Goal: Transaction & Acquisition: Purchase product/service

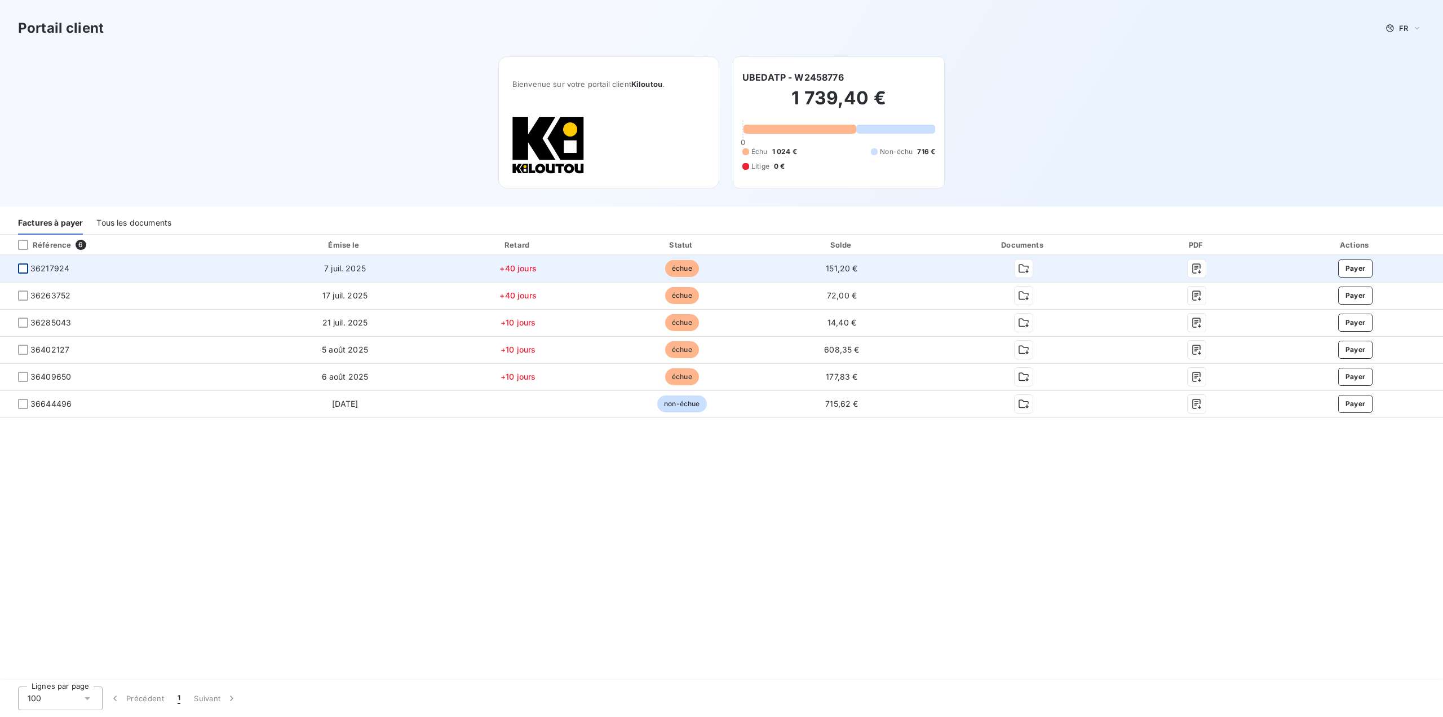
click at [23, 266] on div at bounding box center [23, 268] width 10 height 10
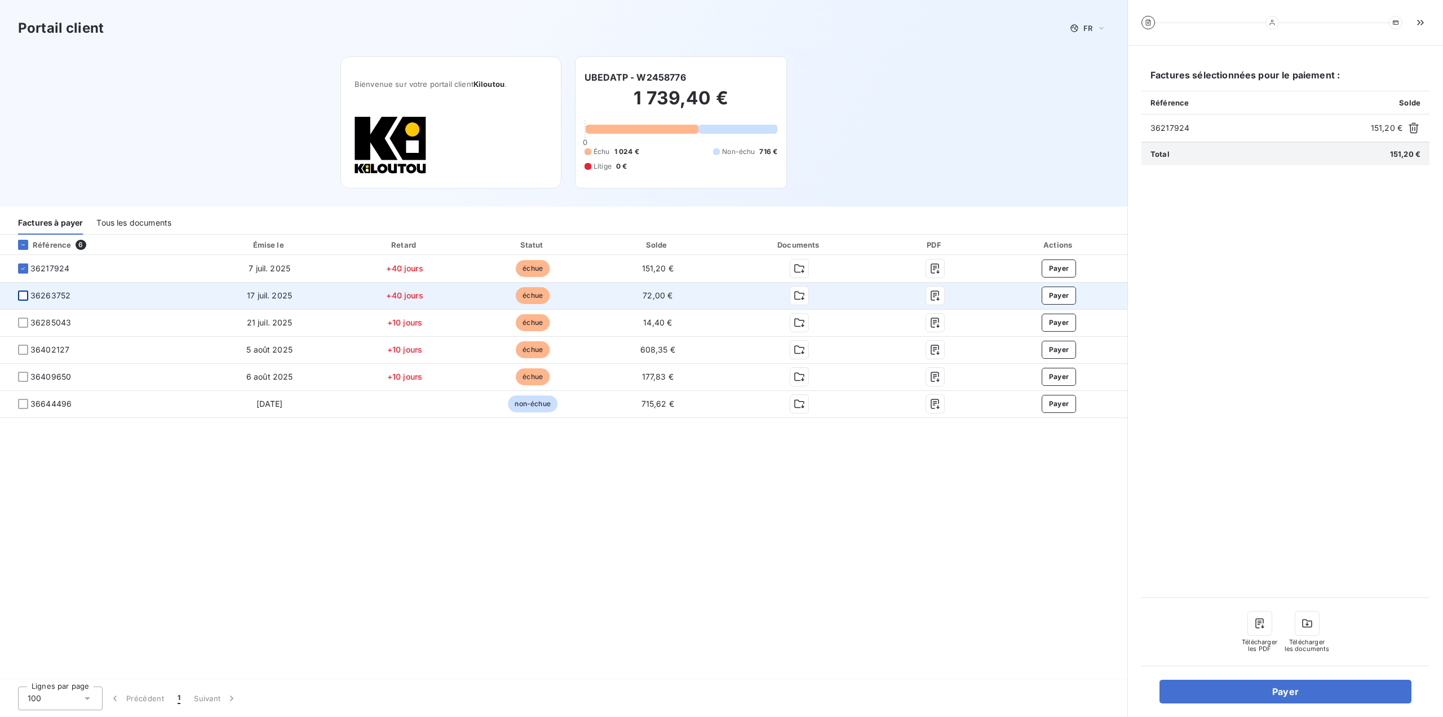
click at [24, 293] on div at bounding box center [23, 295] width 10 height 10
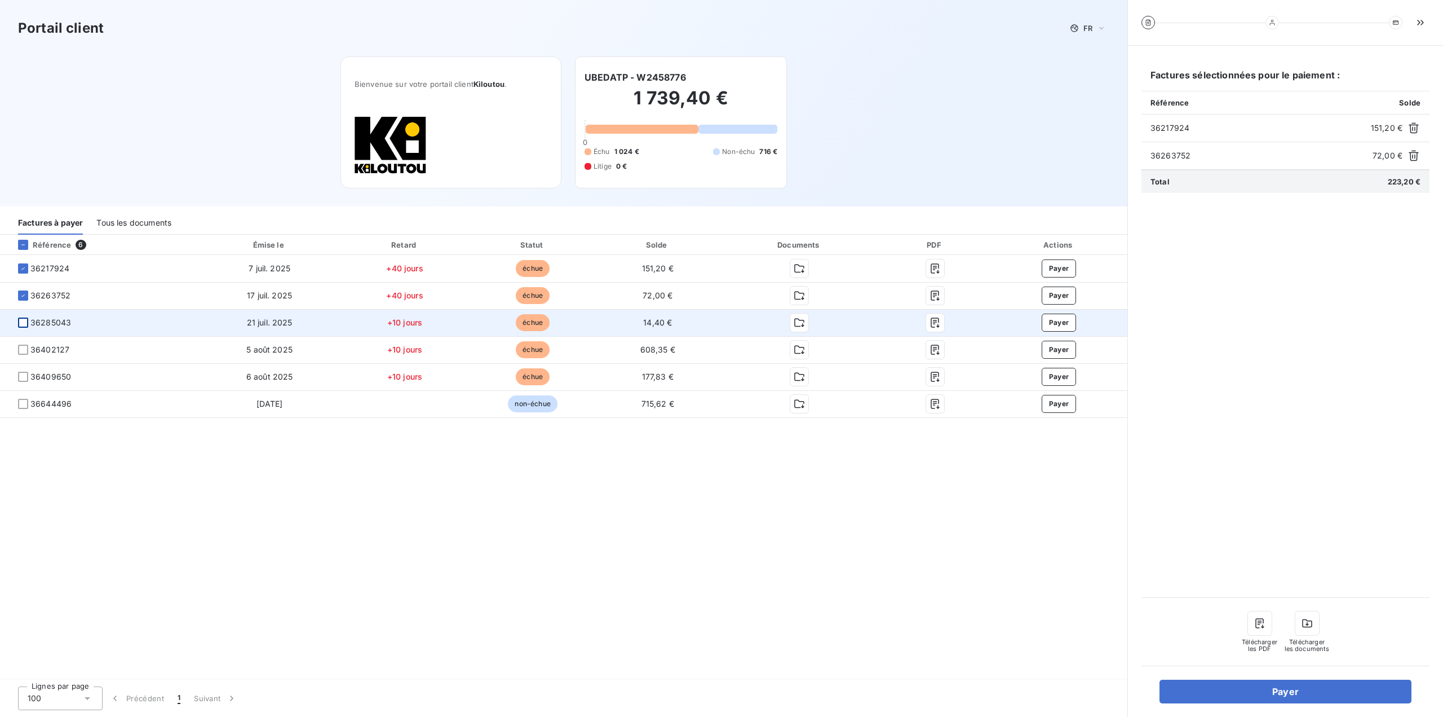
click at [21, 322] on div at bounding box center [23, 322] width 10 height 10
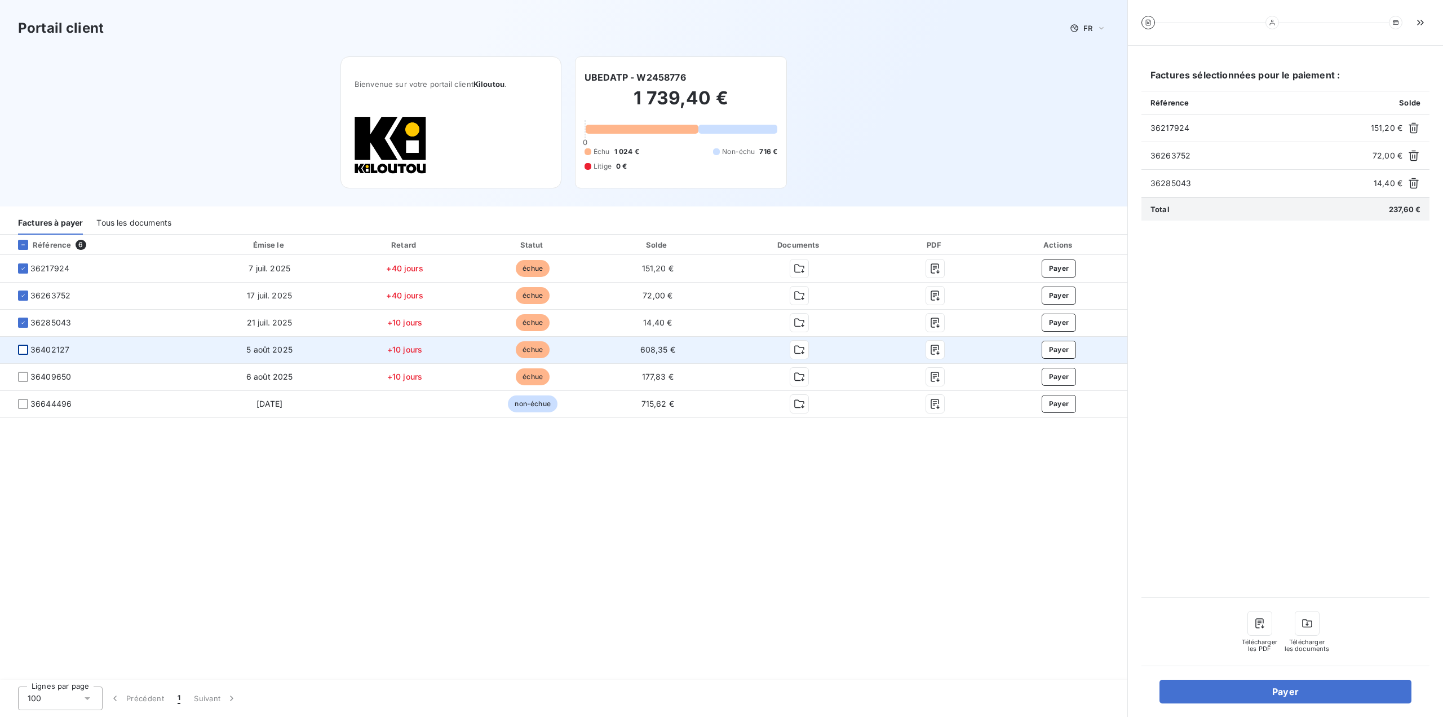
click at [24, 351] on div at bounding box center [23, 349] width 10 height 10
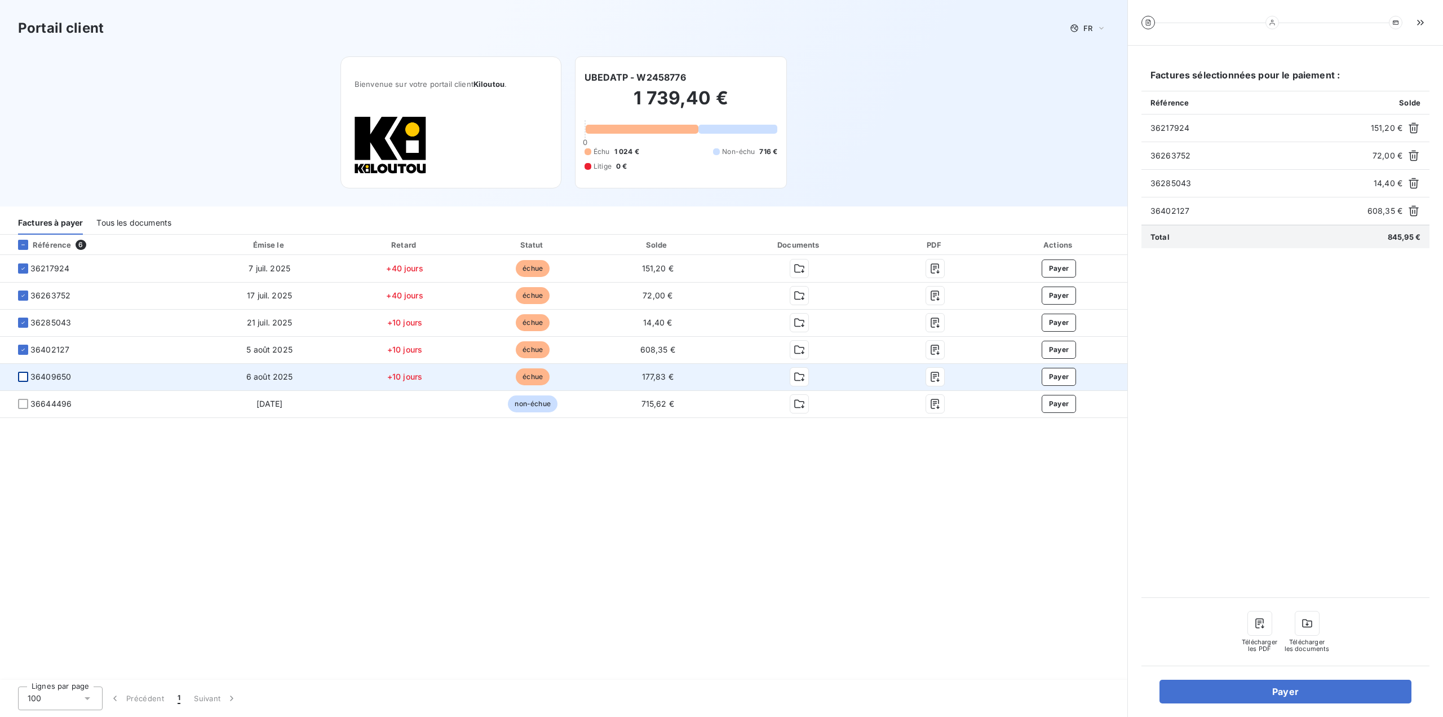
click at [23, 379] on div at bounding box center [23, 377] width 10 height 10
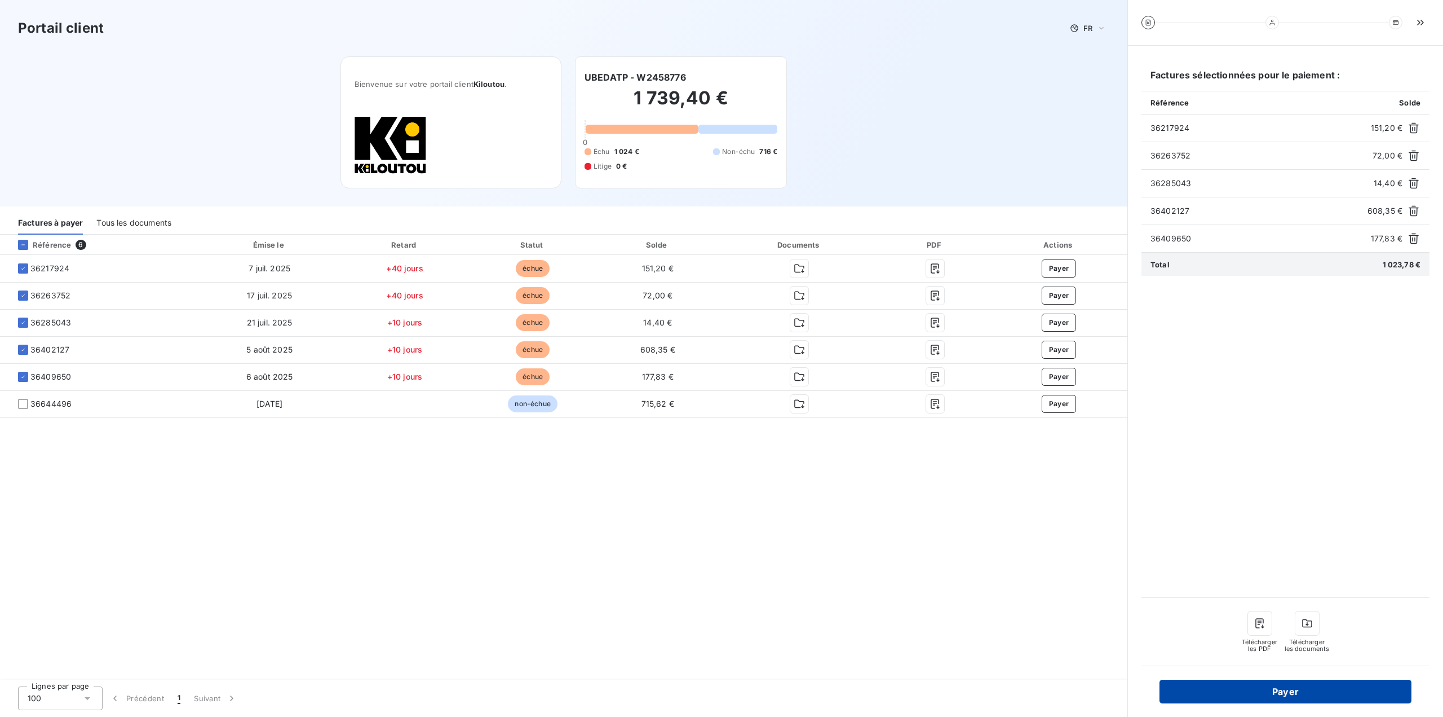
click at [1279, 687] on button "Payer" at bounding box center [1286, 691] width 252 height 24
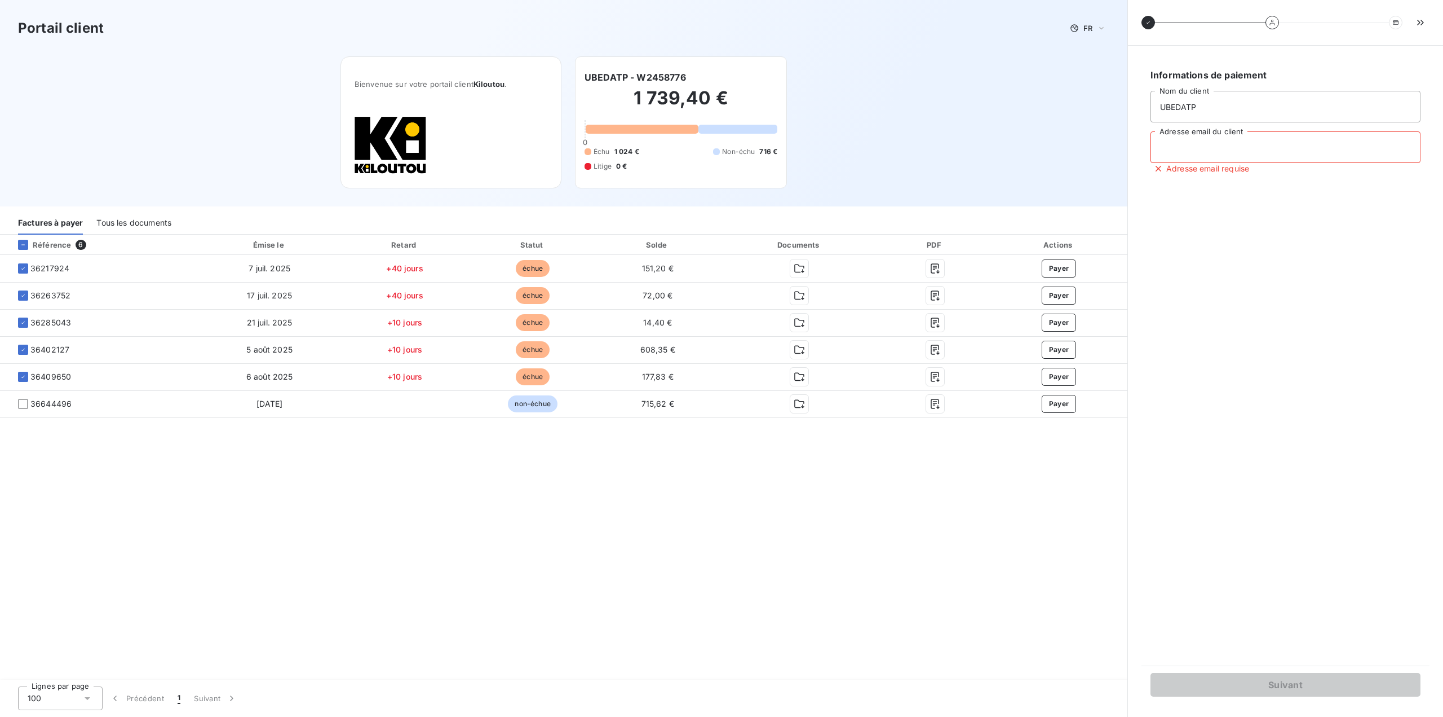
click at [1197, 142] on input "Adresse email du client" at bounding box center [1286, 147] width 270 height 32
type input "barrat@ubedatp.fr"
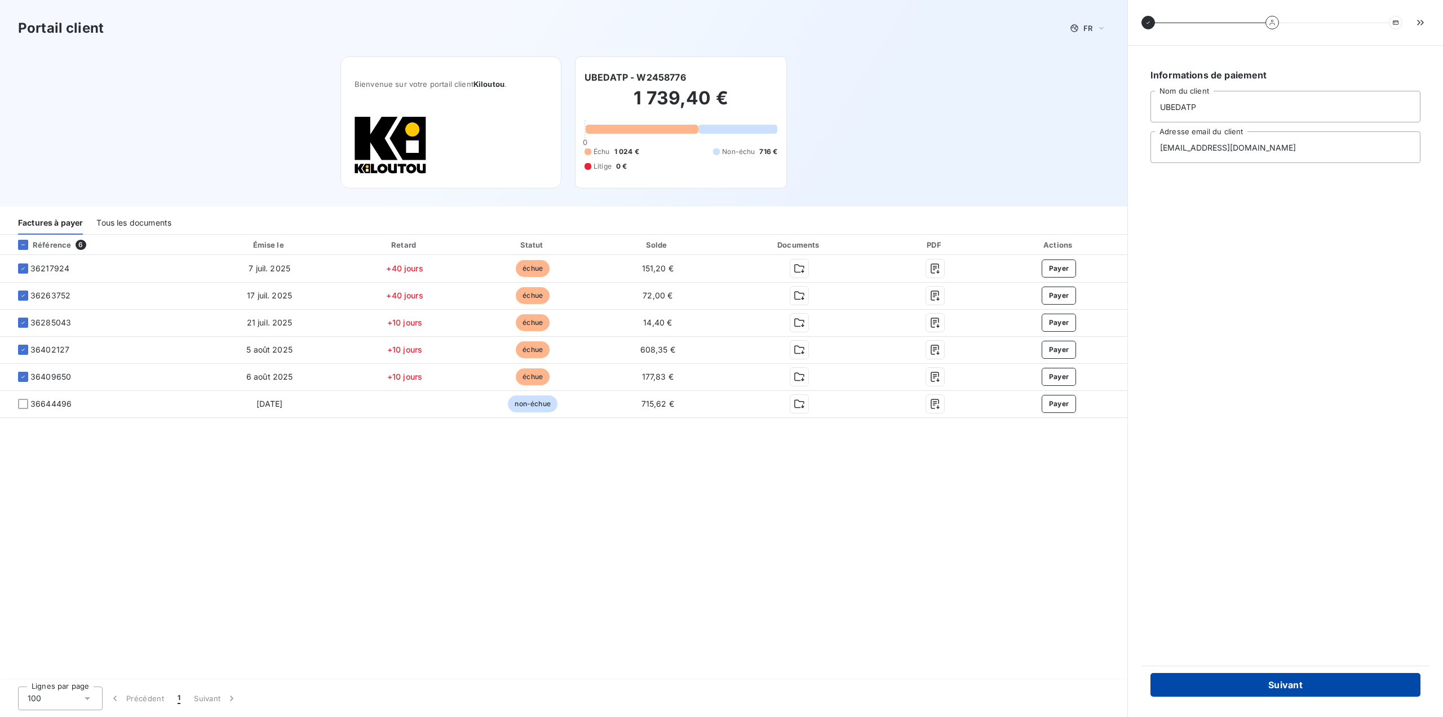
click at [1289, 684] on button "Suivant" at bounding box center [1286, 685] width 270 height 24
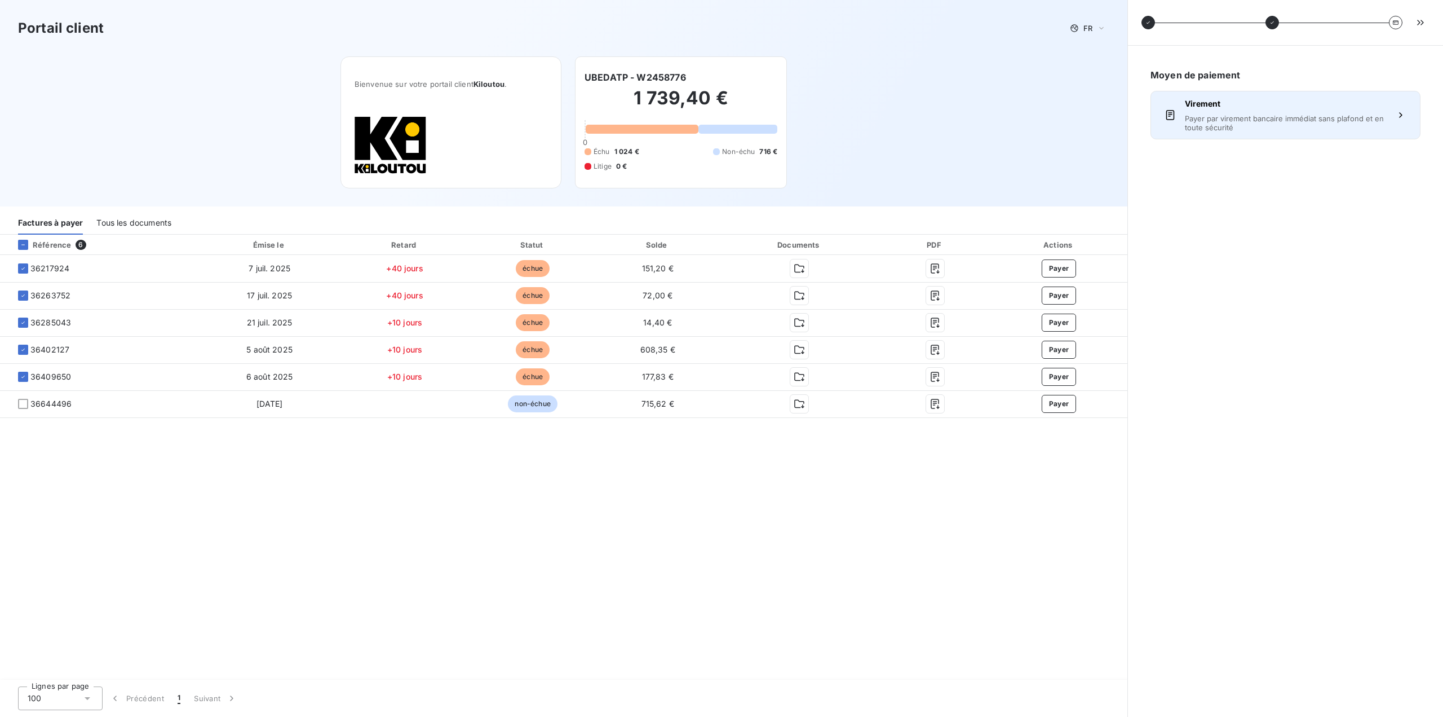
click at [1308, 118] on span "Payer par virement bancaire immédiat sans plafond et en toute sécurité" at bounding box center [1285, 123] width 201 height 18
